Goal: Task Accomplishment & Management: Manage account settings

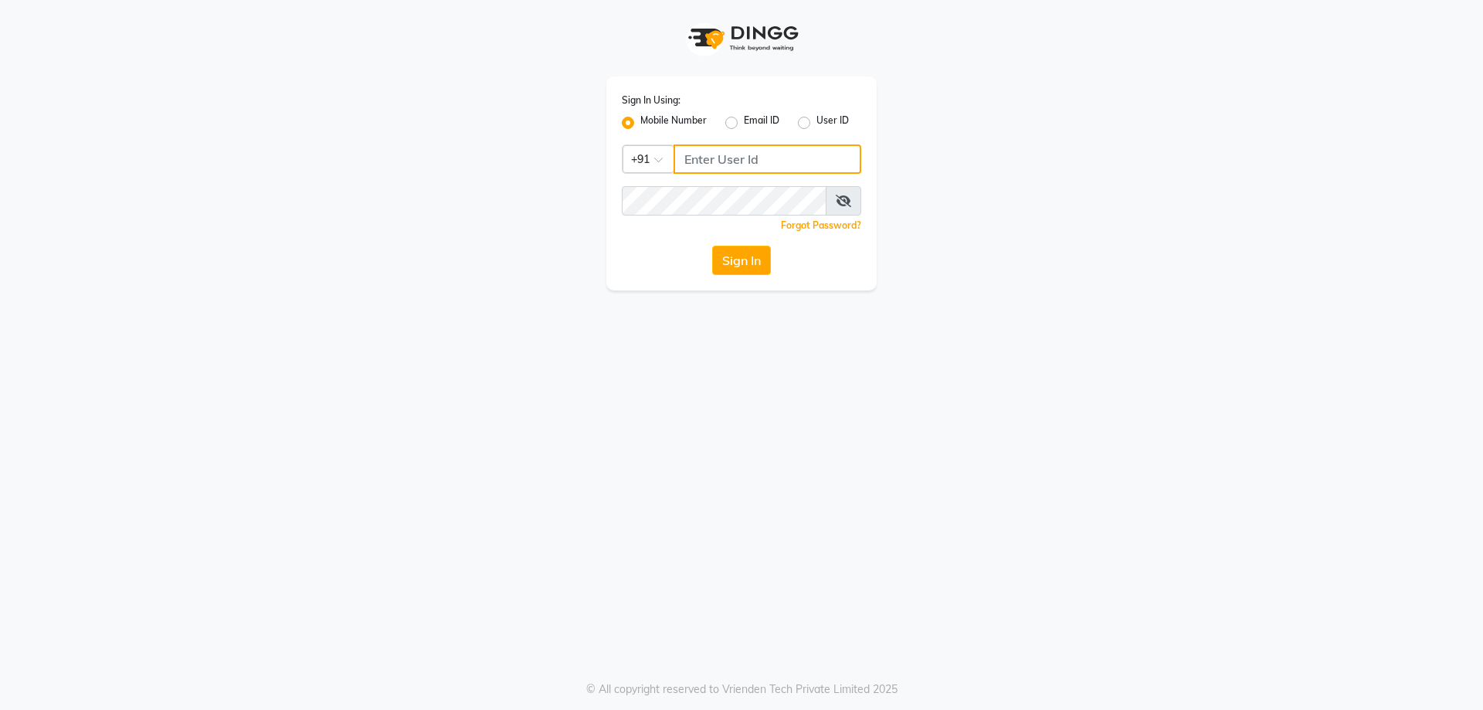
type input "9100166668"
click at [771, 163] on input "9100166668" at bounding box center [768, 158] width 188 height 29
click at [817, 121] on label "User ID" at bounding box center [833, 123] width 32 height 19
click at [817, 121] on input "User ID" at bounding box center [822, 119] width 10 height 10
radio input "true"
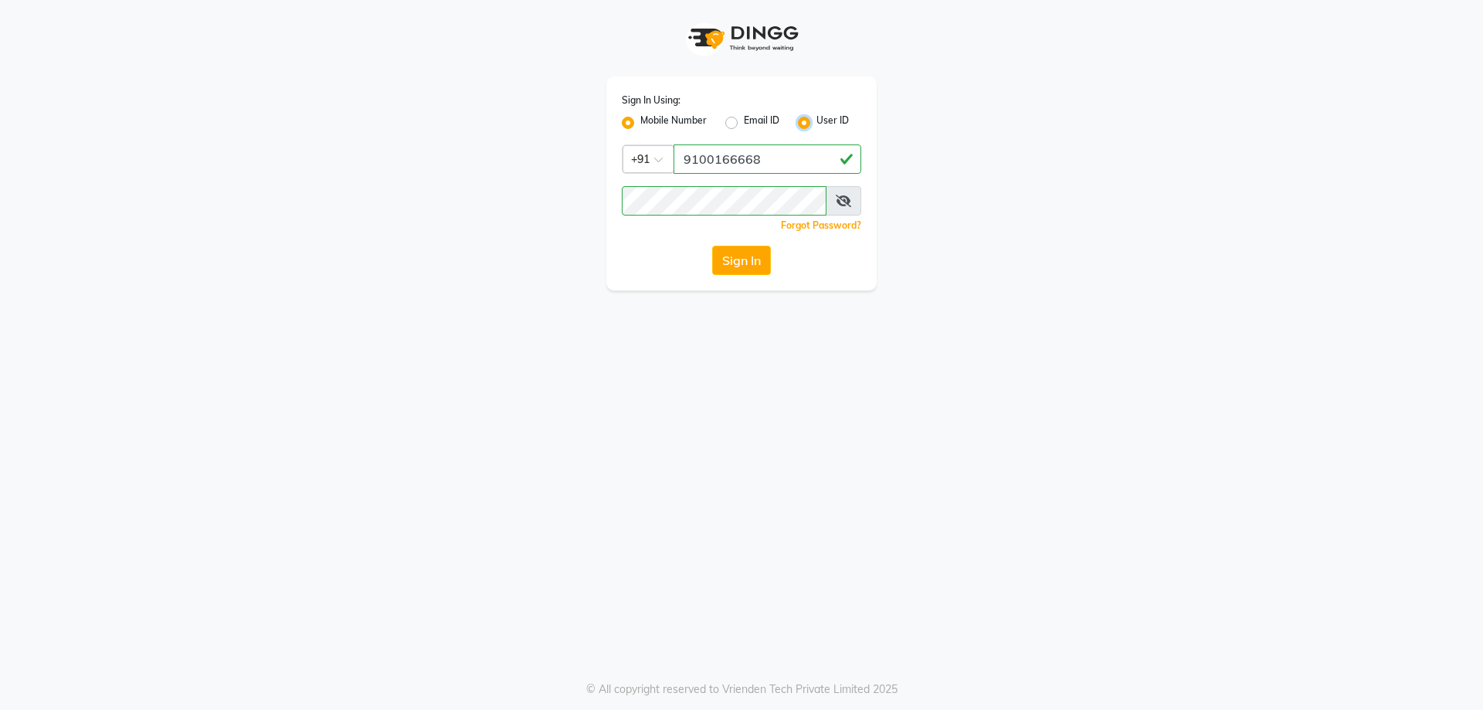
radio input "false"
click at [764, 159] on input "Username" at bounding box center [742, 158] width 240 height 29
type input "M"
type input "manea@123"
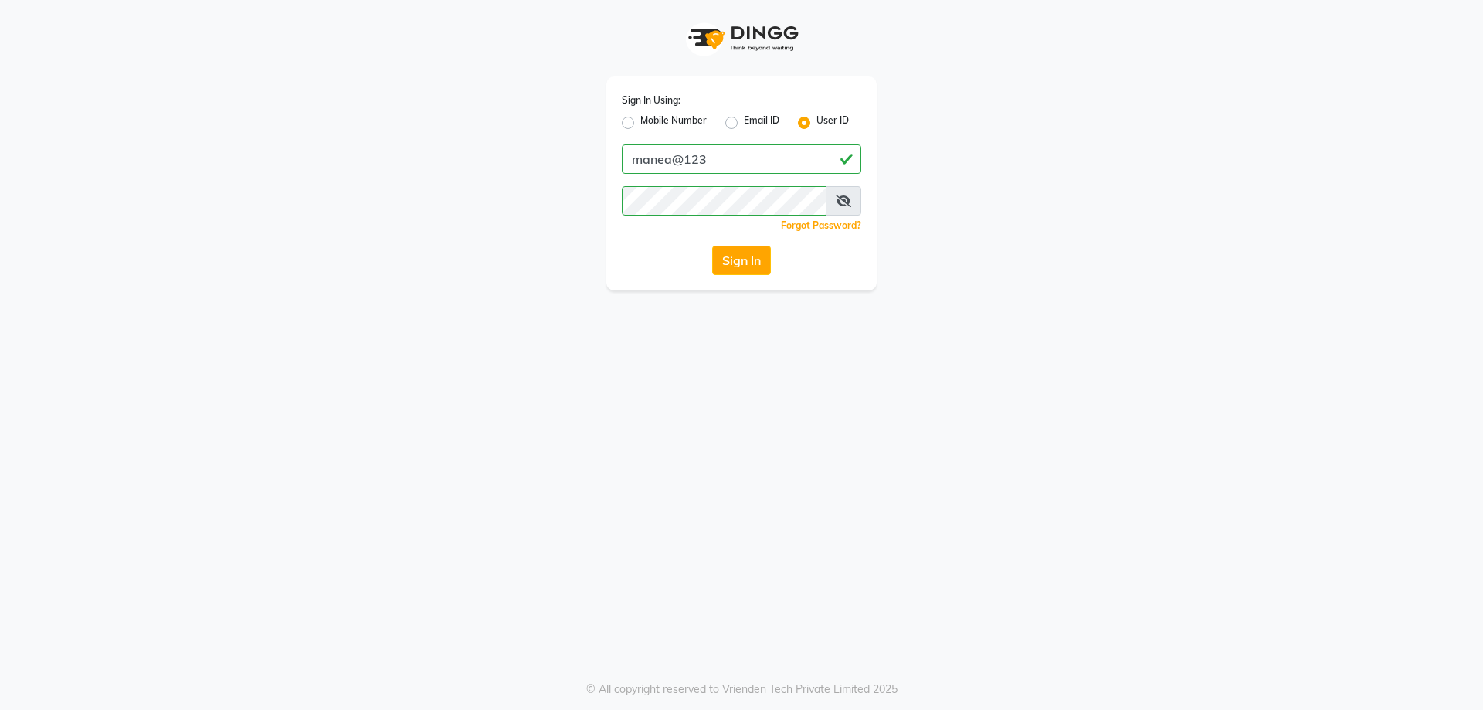
drag, startPoint x: 836, startPoint y: 411, endPoint x: 835, endPoint y: 386, distance: 25.5
click at [827, 404] on div "Sign In Using: Mobile Number Email ID User ID manea@123 Remember me Forgot Pass…" at bounding box center [741, 355] width 1483 height 710
click at [736, 260] on button "Sign In" at bounding box center [741, 260] width 59 height 29
